Goal: Transaction & Acquisition: Subscribe to service/newsletter

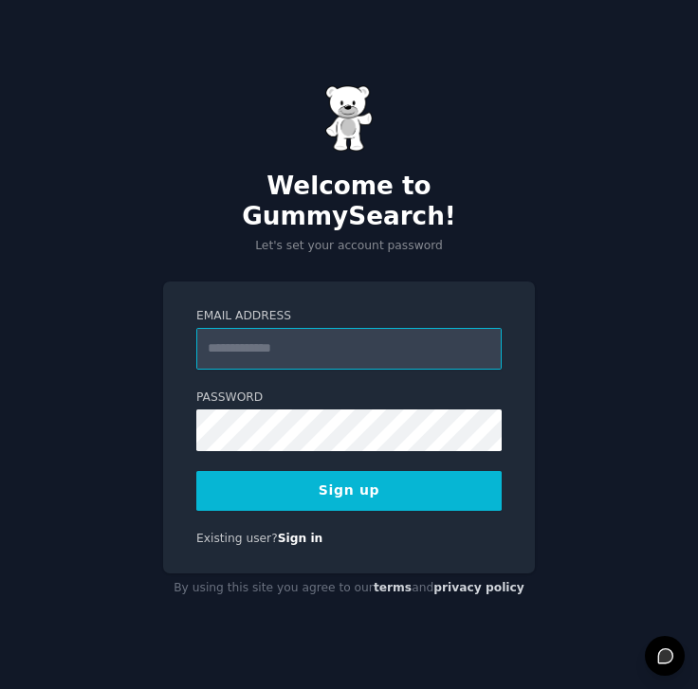
click at [373, 328] on input "Email Address" at bounding box center [348, 349] width 305 height 42
type input "**********"
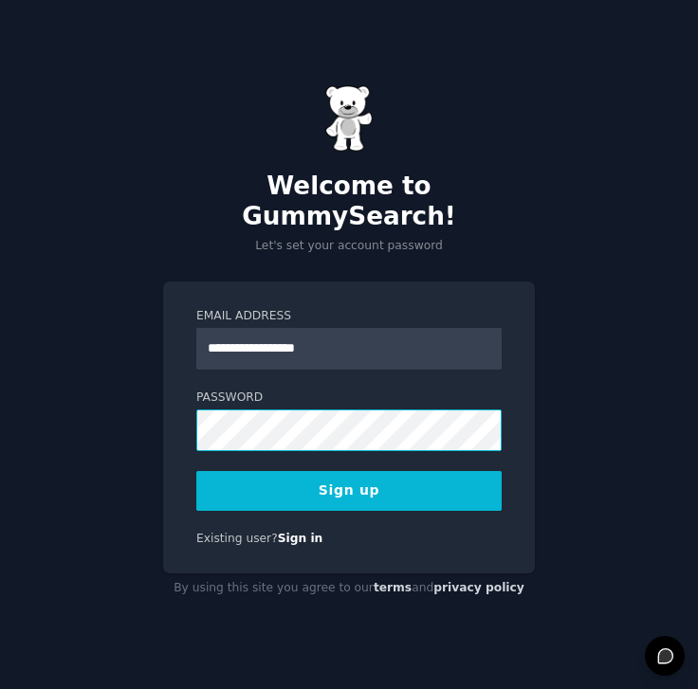
click at [196, 471] on button "Sign up" at bounding box center [348, 491] width 305 height 40
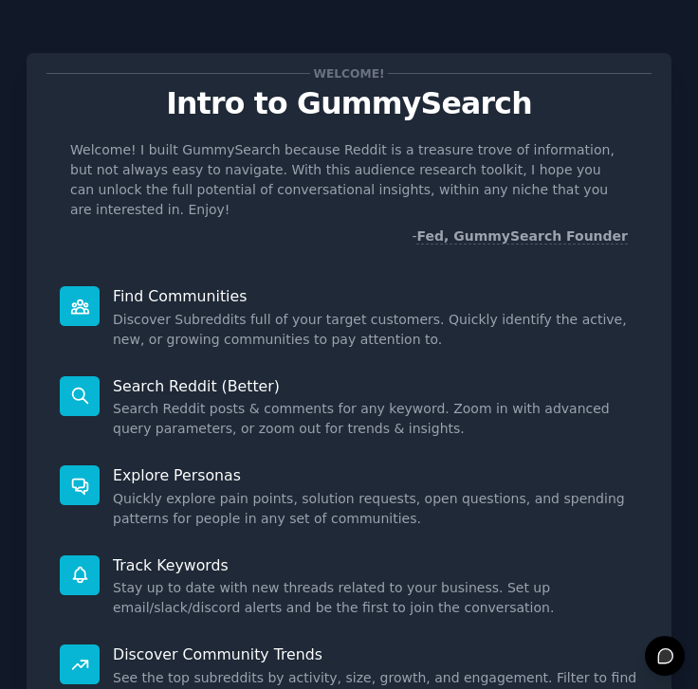
scroll to position [262, 0]
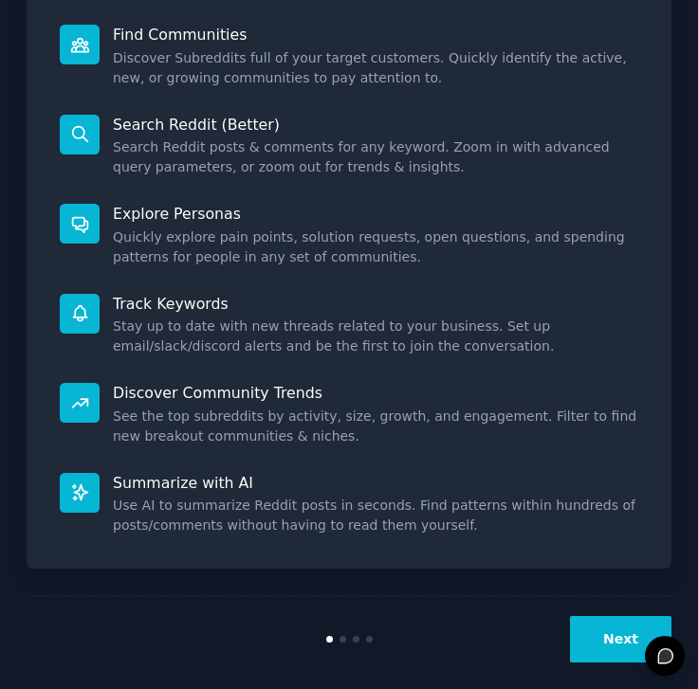
click at [604, 621] on button "Next" at bounding box center [620, 639] width 101 height 46
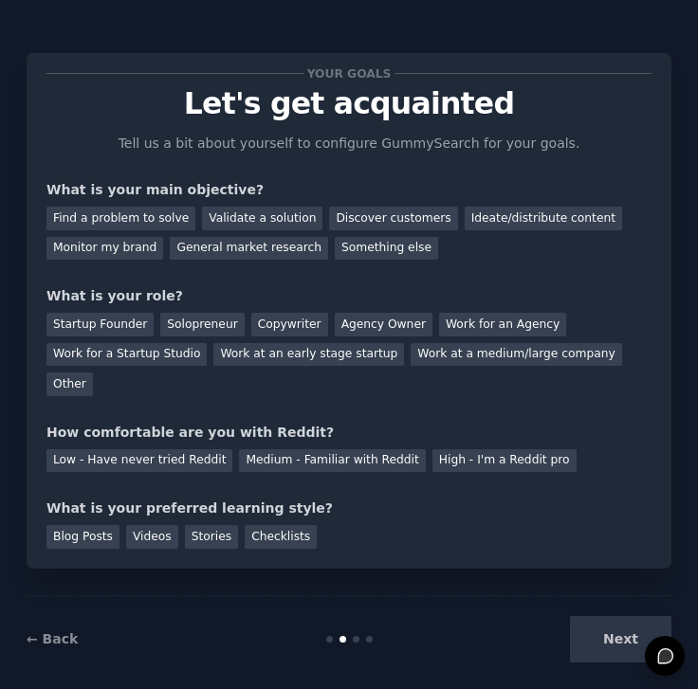
click at [605, 617] on div "Next" at bounding box center [563, 639] width 215 height 46
click at [120, 214] on div "Find a problem to solve" at bounding box center [120, 219] width 149 height 24
click at [205, 321] on div "Solopreneur" at bounding box center [201, 325] width 83 height 24
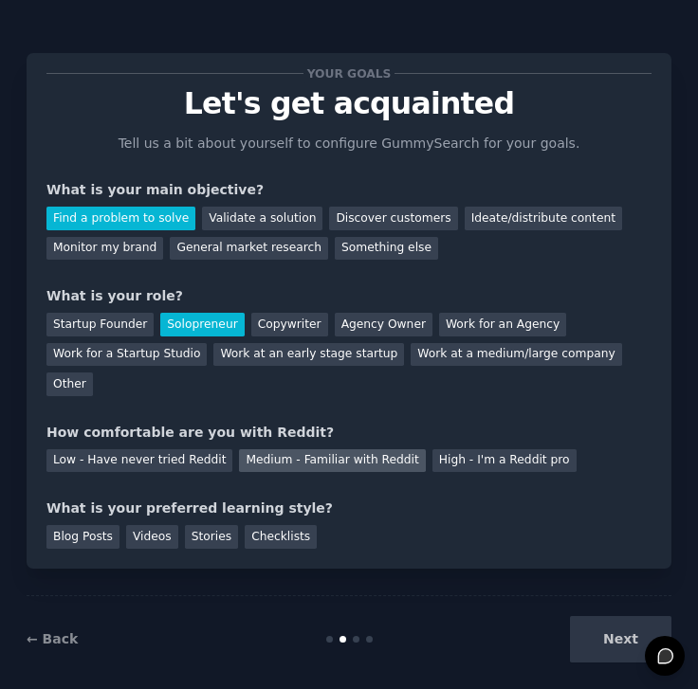
click at [278, 449] on div "Medium - Familiar with Reddit" at bounding box center [332, 461] width 186 height 24
click at [618, 616] on div "Next" at bounding box center [563, 639] width 215 height 46
click at [640, 625] on div "Next" at bounding box center [563, 639] width 215 height 46
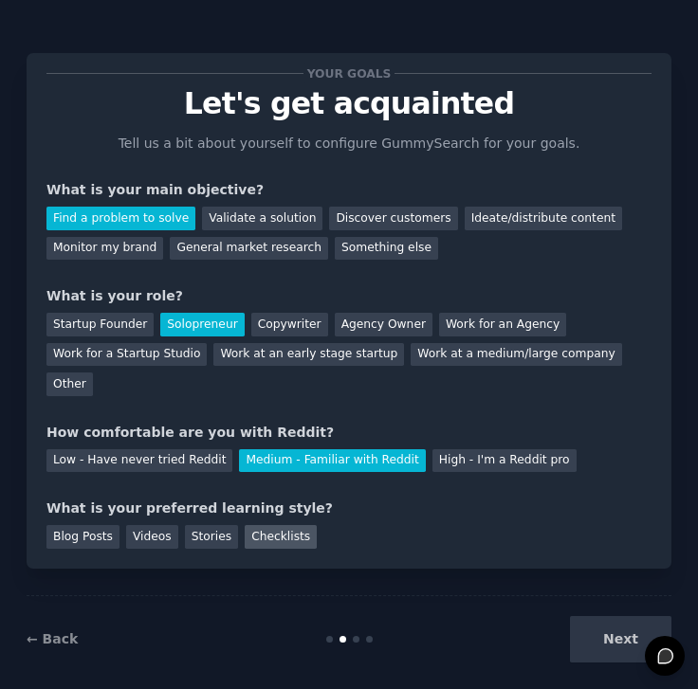
click at [245, 525] on div "Checklists" at bounding box center [281, 537] width 72 height 24
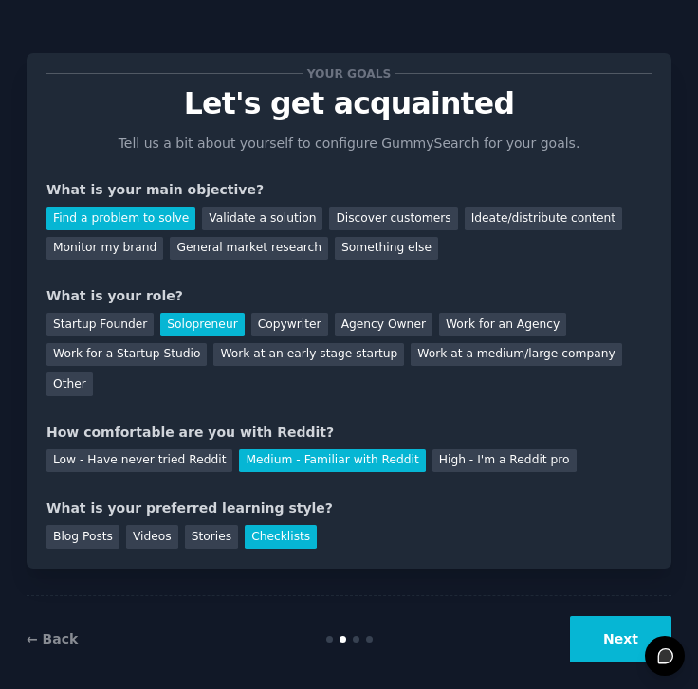
click at [618, 616] on button "Next" at bounding box center [620, 639] width 101 height 46
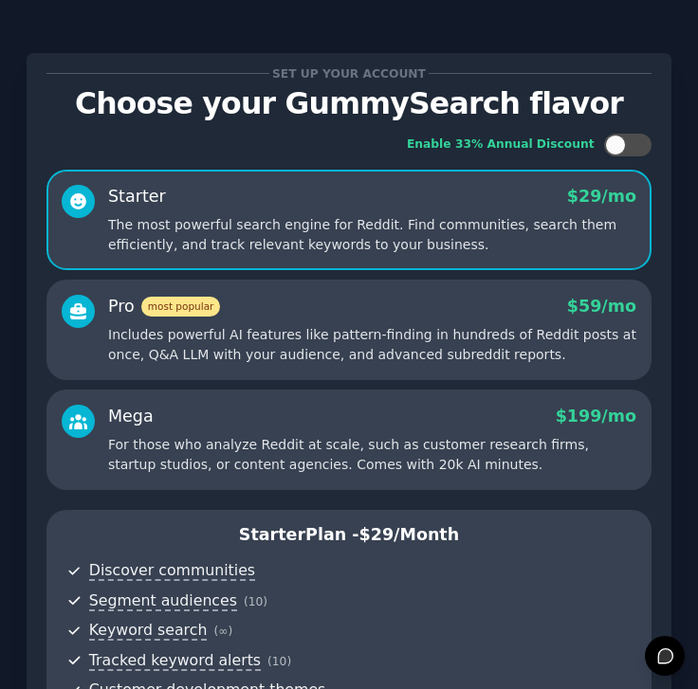
click at [281, 351] on p "Includes powerful AI features like pattern-finding in hundreds of Reddit posts …" at bounding box center [372, 345] width 528 height 40
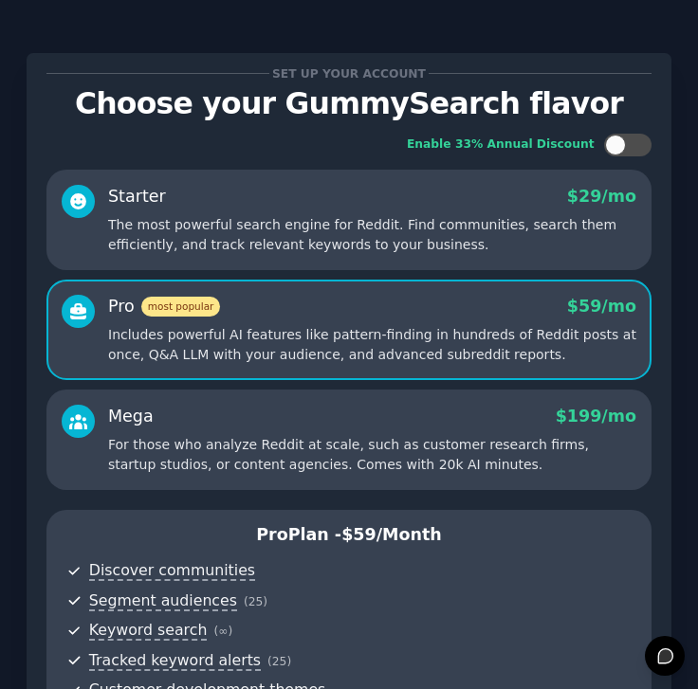
click at [377, 216] on p "The most powerful search engine for Reddit. Find communities, search them effic…" at bounding box center [372, 235] width 528 height 40
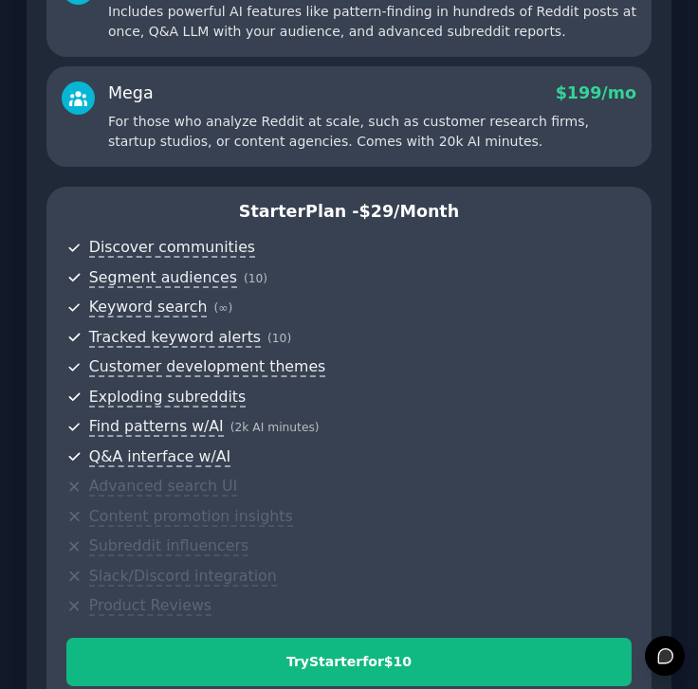
scroll to position [559, 0]
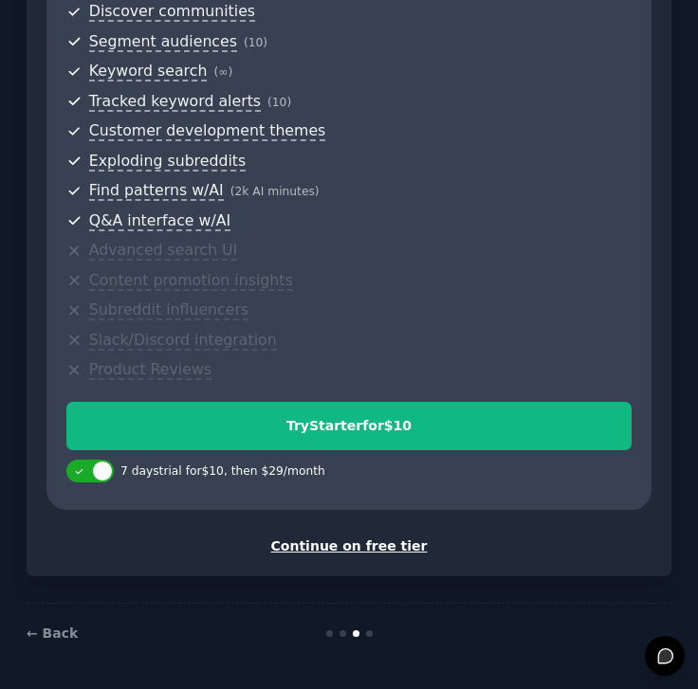
click at [360, 540] on div "Continue on free tier" at bounding box center [348, 547] width 605 height 20
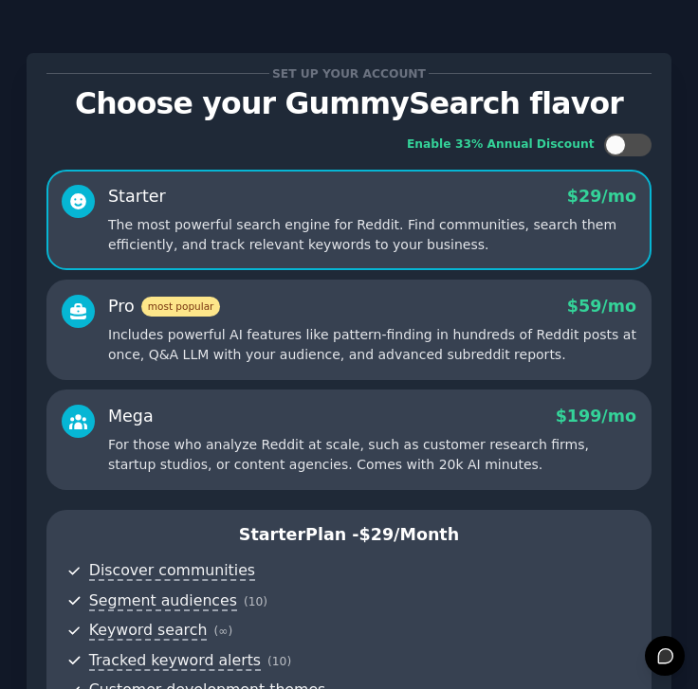
click at [436, 310] on div "Pro most popular $ 59 /mo" at bounding box center [372, 307] width 528 height 24
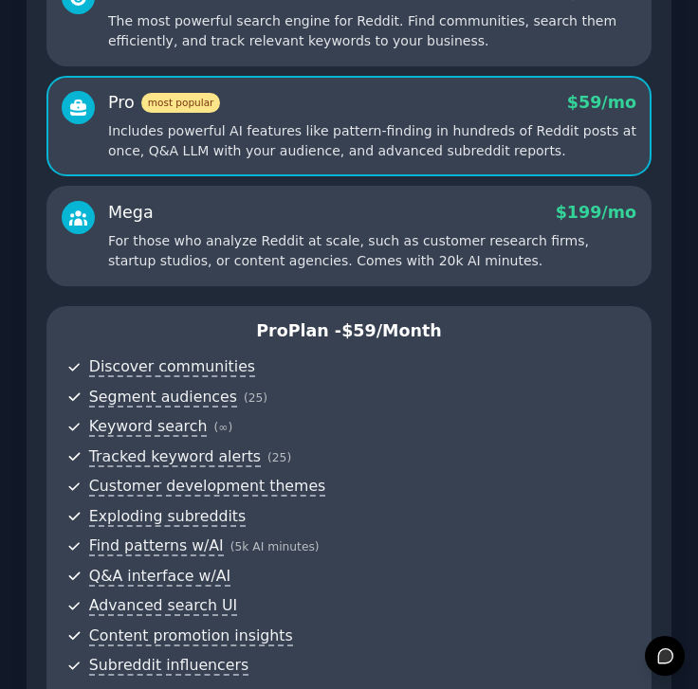
scroll to position [87, 0]
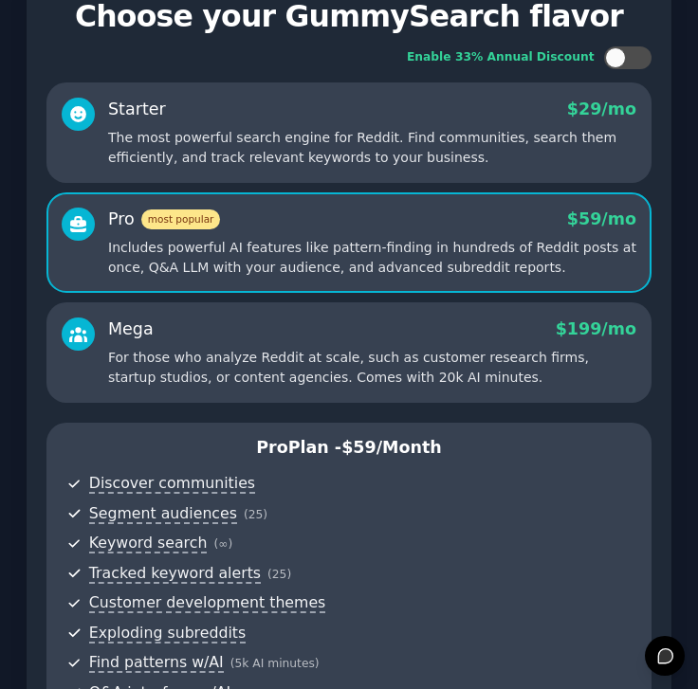
click at [432, 116] on div "Starter $ 29 /mo" at bounding box center [372, 110] width 528 height 24
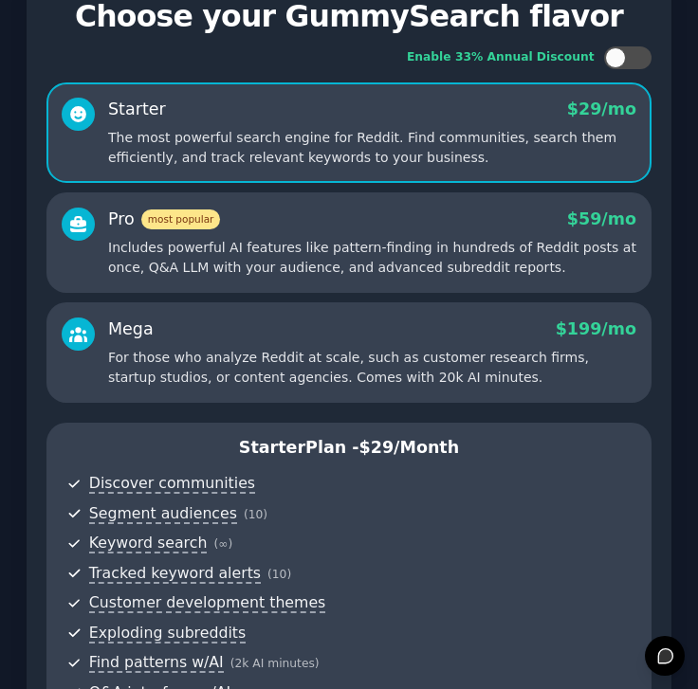
click at [401, 259] on p "Includes powerful AI features like pattern-finding in hundreds of Reddit posts …" at bounding box center [372, 258] width 528 height 40
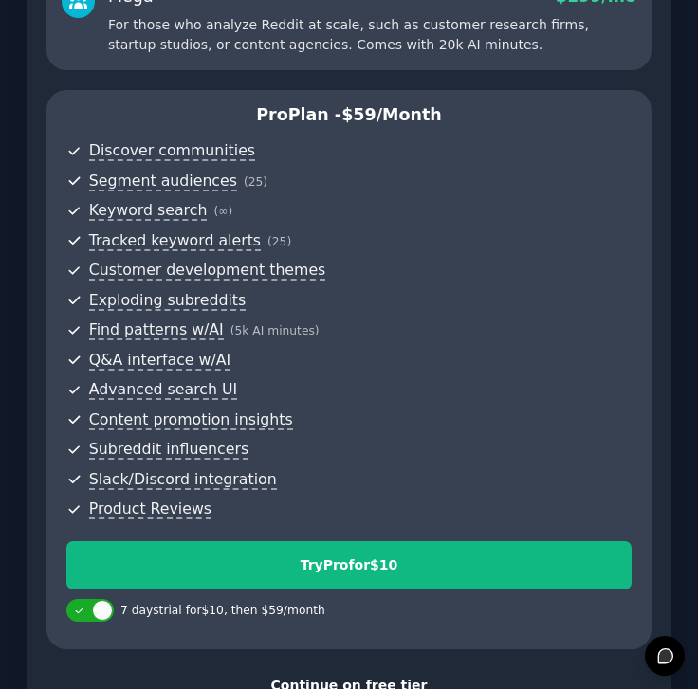
scroll to position [559, 0]
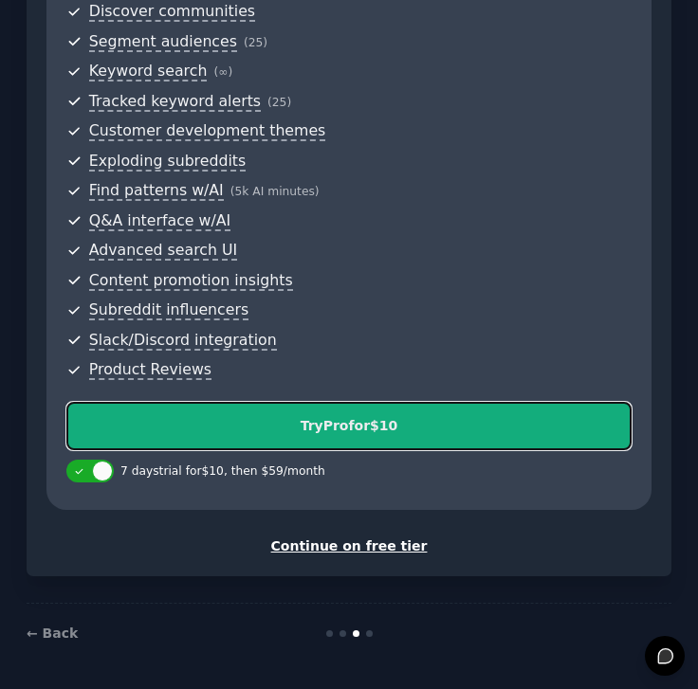
click at [389, 429] on div "Try Pro for $10" at bounding box center [348, 426] width 563 height 20
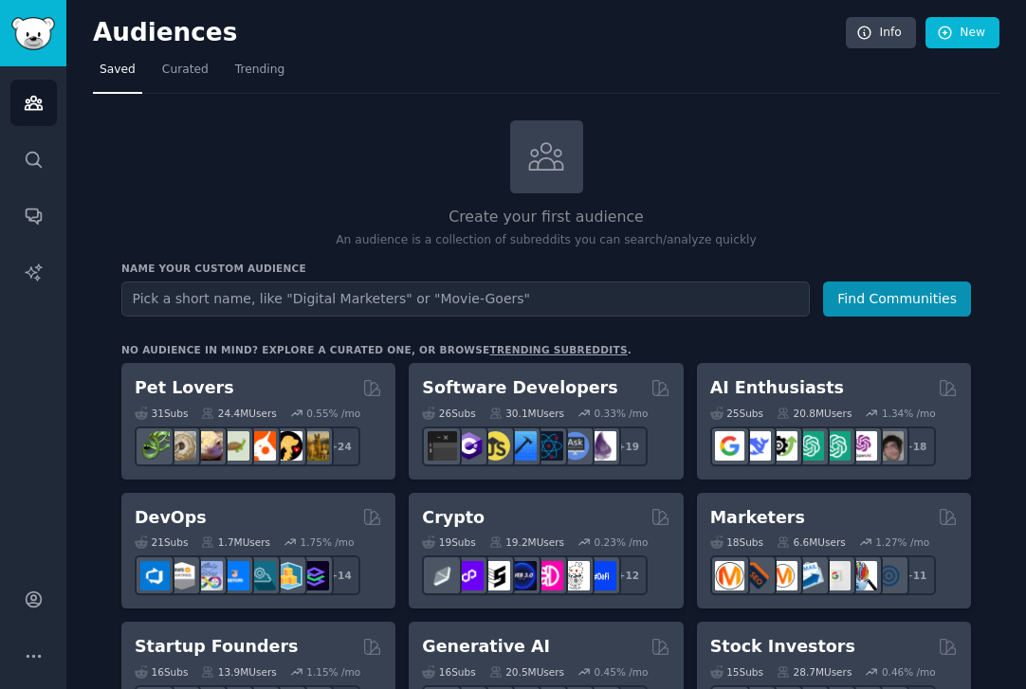
click at [285, 144] on div "Create your first audience An audience is a collection of subreddits you can se…" at bounding box center [545, 184] width 849 height 129
